Goal: Entertainment & Leisure: Consume media (video, audio)

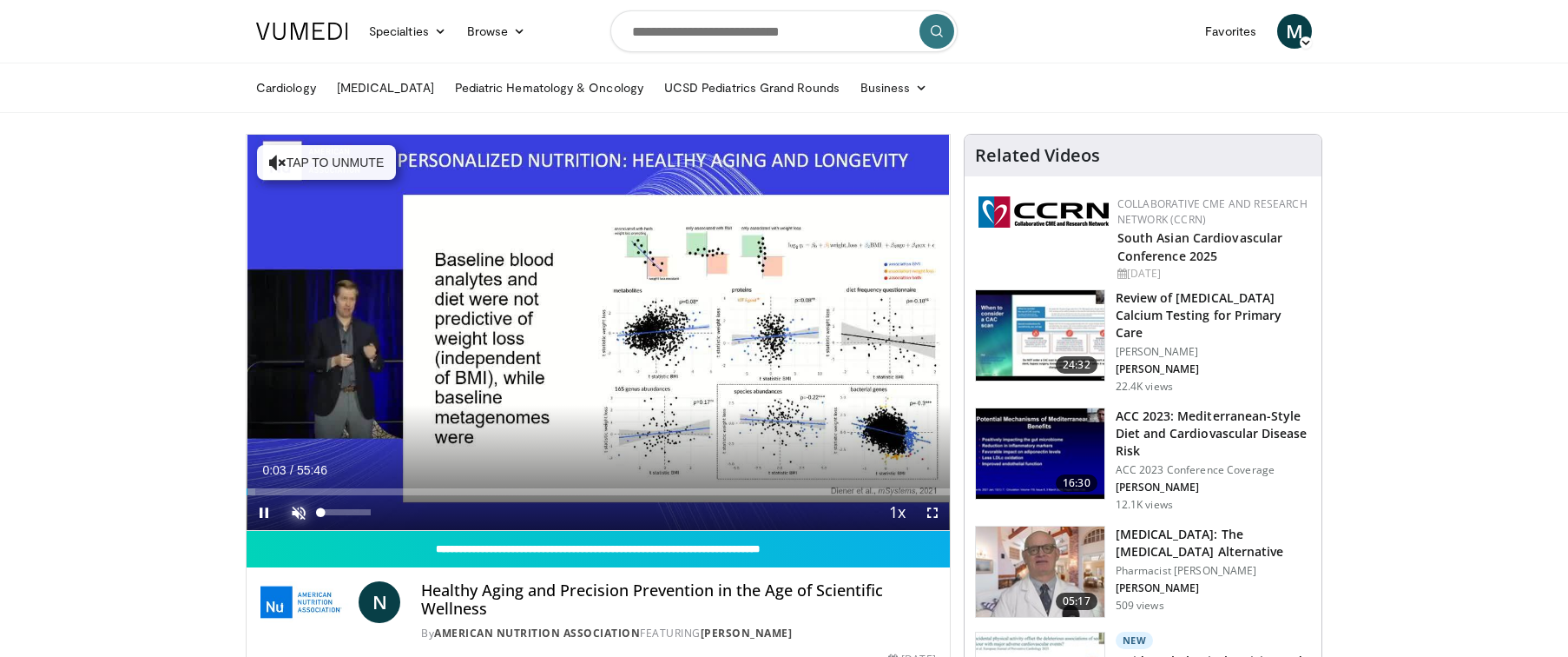
click at [297, 512] on span "Video Player" at bounding box center [298, 512] width 35 height 35
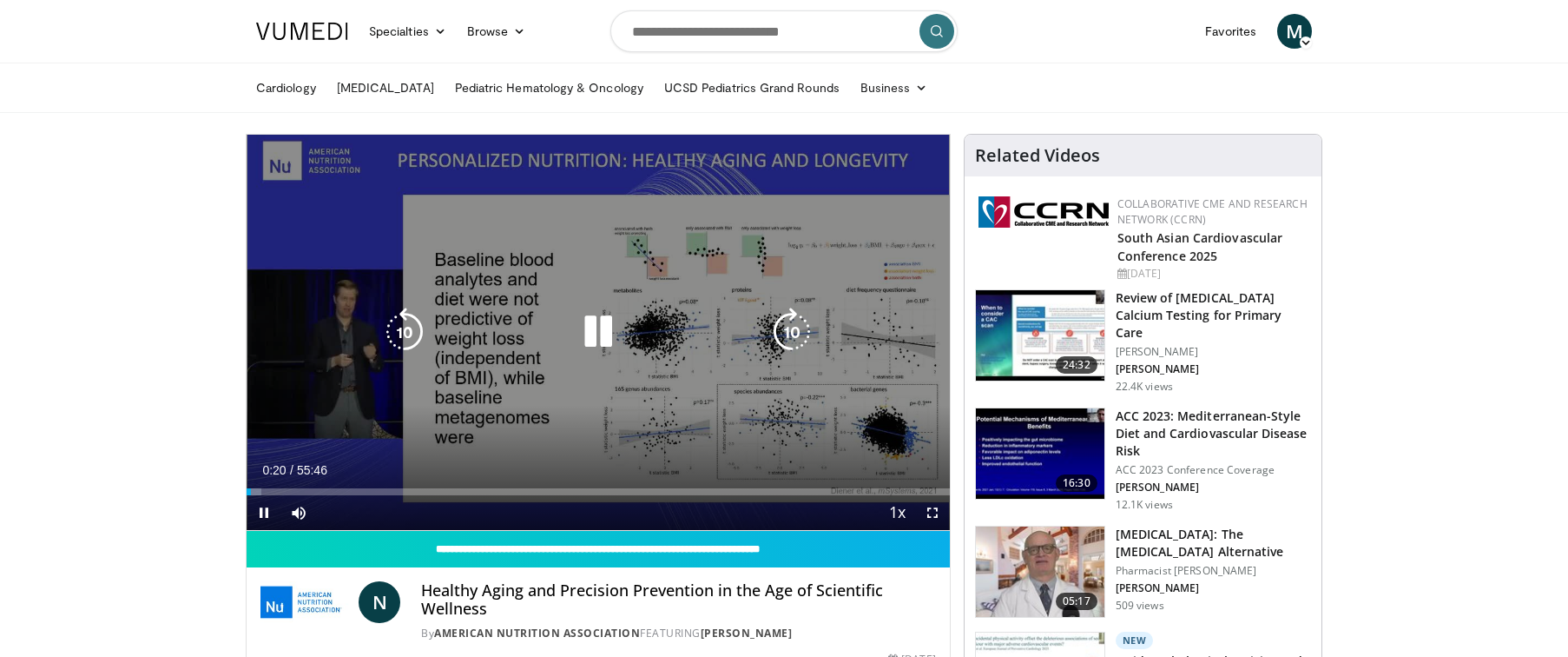
click at [789, 327] on icon "Video Player" at bounding box center [791, 332] width 49 height 49
click at [787, 327] on icon "Video Player" at bounding box center [791, 332] width 49 height 49
click at [785, 335] on icon "Video Player" at bounding box center [791, 332] width 49 height 49
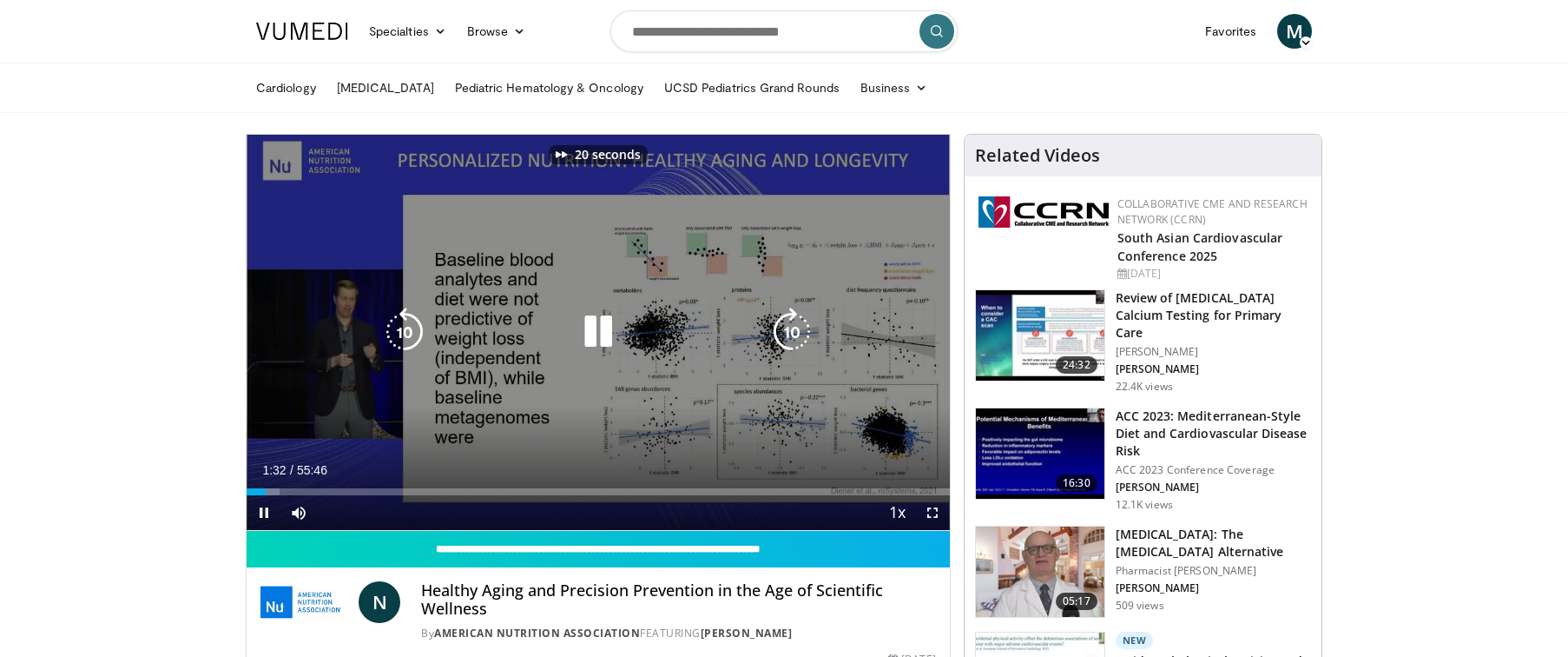
click at [785, 335] on icon "Video Player" at bounding box center [791, 332] width 49 height 49
click at [784, 338] on icon "Video Player" at bounding box center [791, 332] width 49 height 49
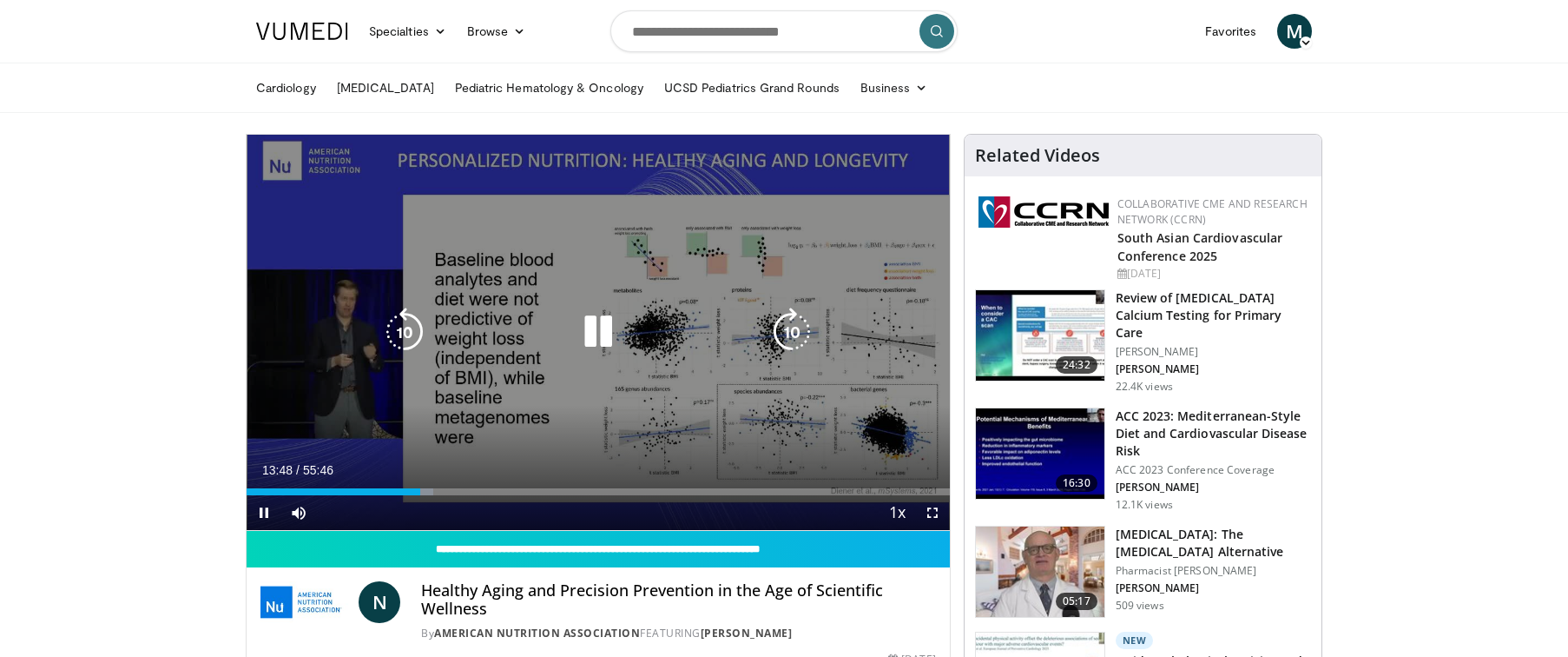
click at [790, 329] on icon "Video Player" at bounding box center [791, 332] width 49 height 49
click at [782, 331] on icon "Video Player" at bounding box center [791, 332] width 49 height 49
click at [401, 326] on icon "Video Player" at bounding box center [405, 332] width 49 height 49
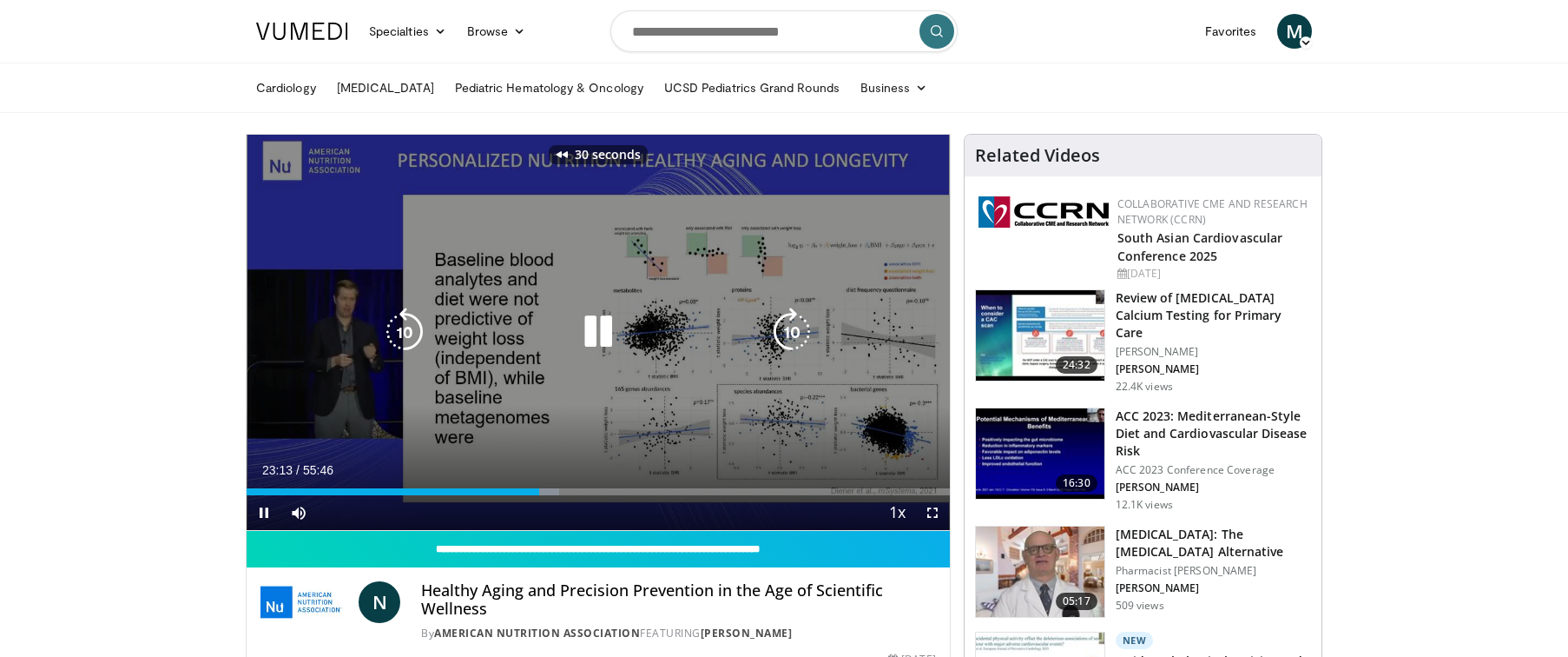
click at [403, 331] on icon "Video Player" at bounding box center [405, 332] width 49 height 49
click at [398, 325] on icon "Video Player" at bounding box center [405, 332] width 49 height 49
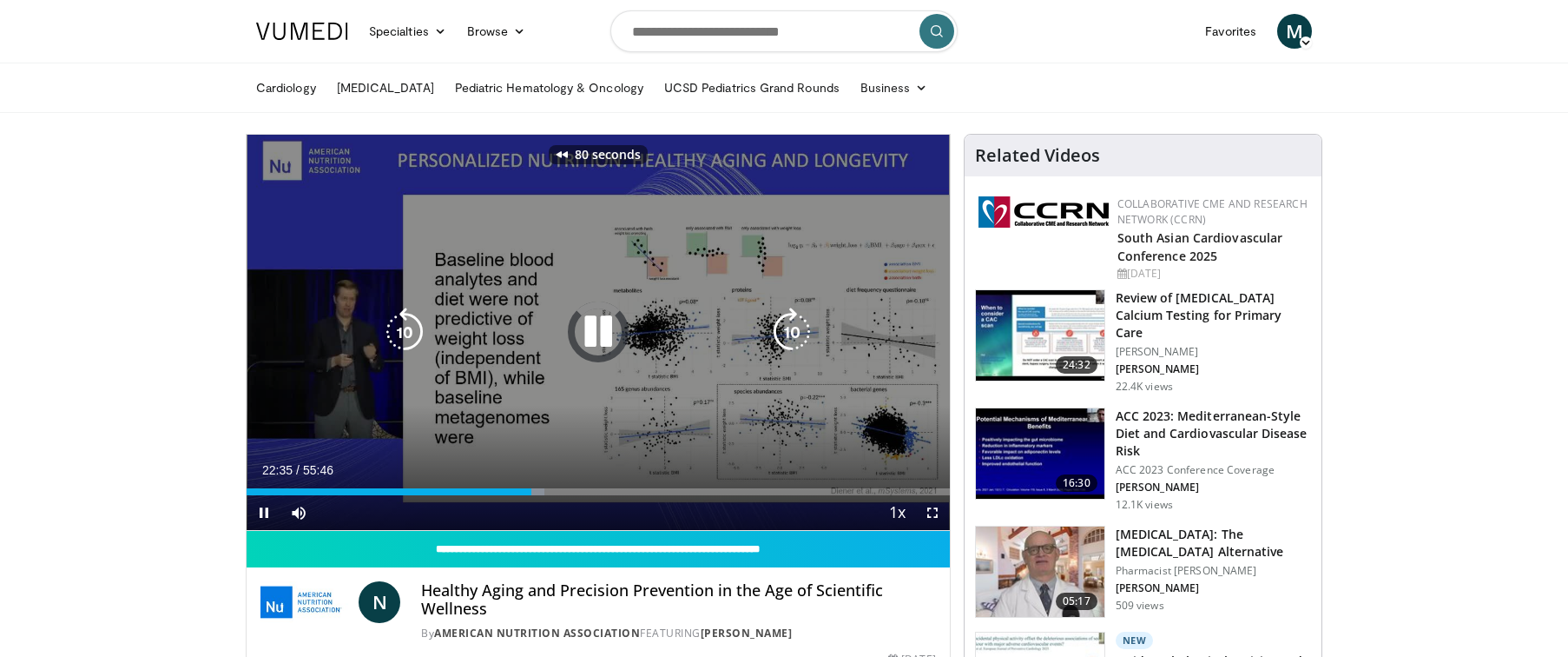
click at [398, 325] on icon "Video Player" at bounding box center [405, 332] width 49 height 49
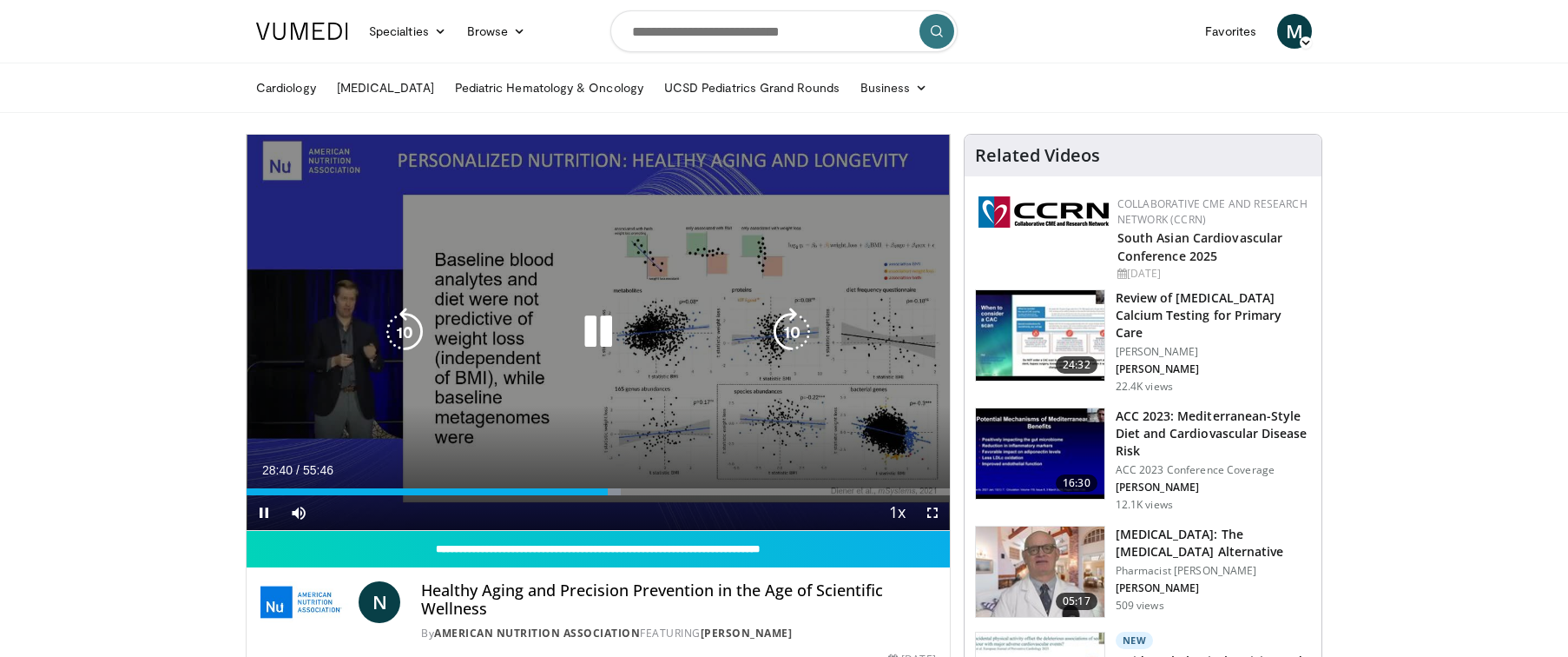
click at [602, 334] on icon "Video Player" at bounding box center [599, 332] width 49 height 49
